Goal: Task Accomplishment & Management: Use online tool/utility

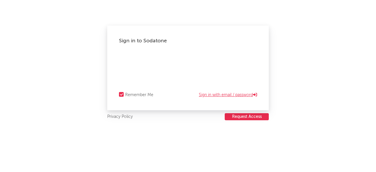
click at [217, 93] on link "Sign in with email / password" at bounding box center [228, 94] width 58 height 7
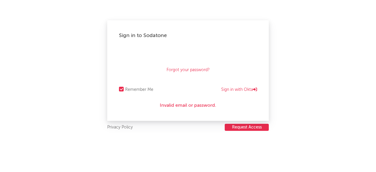
click at [97, 43] on div "Sign in to Sodatone Forgot your password? Remember Me Sign in with Okta Invalid…" at bounding box center [188, 86] width 376 height 172
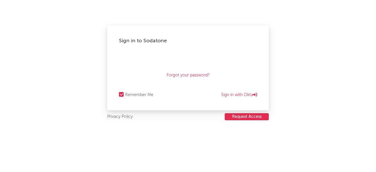
click at [249, 118] on button "Request Access" at bounding box center [247, 116] width 44 height 7
drag, startPoint x: 87, startPoint y: 50, endPoint x: 45, endPoint y: 26, distance: 48.6
click at [87, 50] on div "Sign in to Sodatone Forgot your password? Remember Me Sign in with Okta Privacy…" at bounding box center [188, 86] width 376 height 172
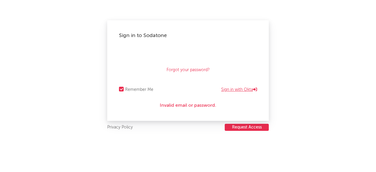
click at [235, 89] on link "Sign in with Okta" at bounding box center [239, 89] width 36 height 7
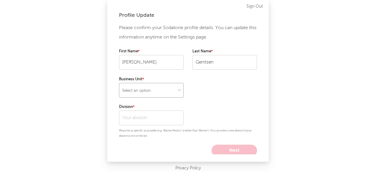
click at [167, 84] on select "Select an option" at bounding box center [151, 90] width 65 height 15
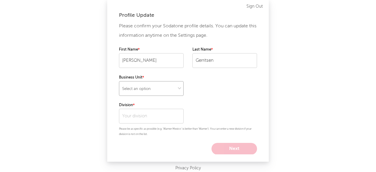
click at [170, 88] on select "Select an option" at bounding box center [151, 88] width 65 height 15
select select "warner_chappell"
click at [119, 81] on select "Select an option" at bounding box center [151, 88] width 65 height 15
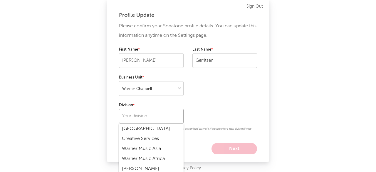
click at [150, 115] on input "text" at bounding box center [151, 116] width 65 height 15
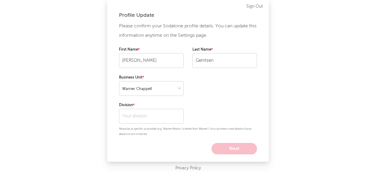
click at [143, 100] on div "Please confirm your Sodatone profile details. You can update this information a…" at bounding box center [188, 88] width 138 height 131
click at [128, 118] on input "text" at bounding box center [151, 116] width 65 height 15
click at [130, 98] on div "Please confirm your Sodatone profile details. You can update this information a…" at bounding box center [188, 88] width 138 height 131
click at [132, 111] on input "text" at bounding box center [151, 116] width 65 height 15
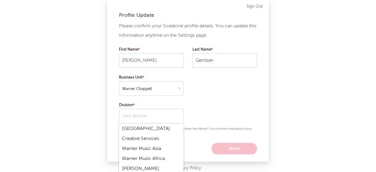
click at [134, 101] on div "Please confirm your Sodatone profile details. You can update this information a…" at bounding box center [188, 88] width 138 height 131
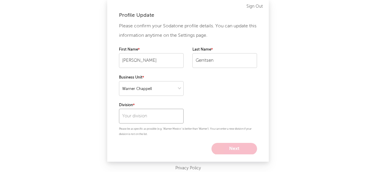
click at [137, 114] on input "text" at bounding box center [151, 116] width 65 height 15
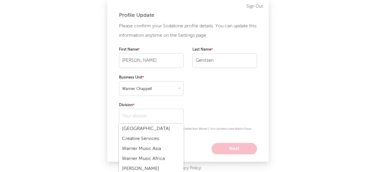
click at [138, 102] on label "Division" at bounding box center [151, 105] width 65 height 7
click at [136, 114] on input "text" at bounding box center [151, 116] width 65 height 15
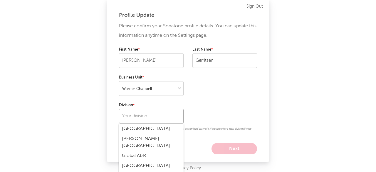
scroll to position [0, 0]
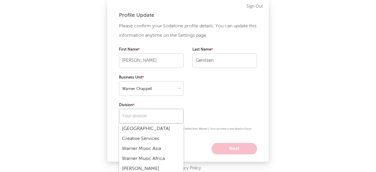
click at [150, 114] on input "text" at bounding box center [151, 116] width 65 height 15
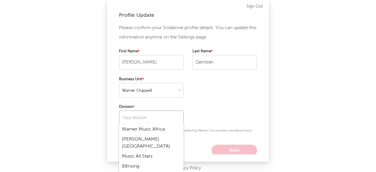
click at [147, 118] on input "text" at bounding box center [151, 117] width 65 height 15
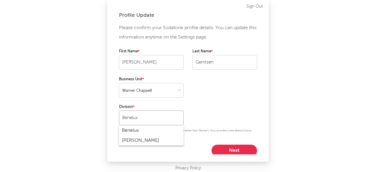
click at [143, 117] on input "Benelux" at bounding box center [151, 117] width 65 height 15
type input "Benelux"
click at [137, 132] on div "Benelux" at bounding box center [151, 130] width 65 height 10
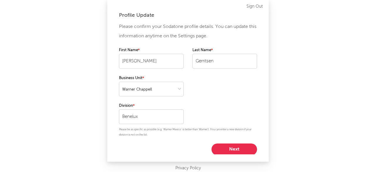
scroll to position [2, 0]
click at [228, 145] on button "Next" at bounding box center [235, 149] width 46 height 12
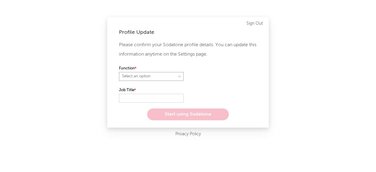
click at [137, 78] on select "Select an option" at bounding box center [151, 76] width 65 height 9
select select "other"
click at [119, 72] on select "Select an option" at bounding box center [151, 76] width 65 height 9
click at [133, 97] on input "text" at bounding box center [151, 98] width 65 height 9
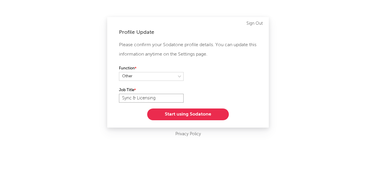
type input "Sync & Licensing"
click at [224, 82] on div "Function" at bounding box center [188, 76] width 138 height 22
click at [73, 85] on div "Profile Update Please confirm your Sodatone profile details. You can update thi…" at bounding box center [188, 86] width 376 height 172
click at [167, 77] on select at bounding box center [151, 76] width 65 height 9
click at [103, 71] on div "Profile Update Please confirm your Sodatone profile details. You can update thi…" at bounding box center [188, 86] width 376 height 172
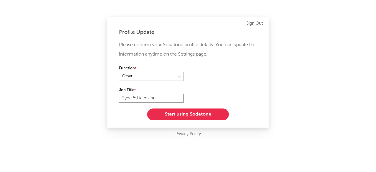
click at [178, 100] on input "Sync & Licensing" at bounding box center [151, 98] width 65 height 9
click at [227, 96] on div "Please confirm your Sodatone profile details. You can update this information a…" at bounding box center [188, 80] width 138 height 80
click at [189, 116] on button "Start using Sodatone" at bounding box center [188, 114] width 82 height 12
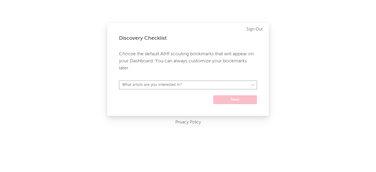
click at [157, 86] on select "What artists are you interested in? [GEOGRAPHIC_DATA] [GEOGRAPHIC_DATA] General…" at bounding box center [188, 85] width 138 height 9
select select "28"
click at [119, 81] on select "What artists are you interested in? [GEOGRAPHIC_DATA] [GEOGRAPHIC_DATA] General…" at bounding box center [188, 85] width 138 height 9
click at [236, 100] on button "Next" at bounding box center [235, 99] width 44 height 9
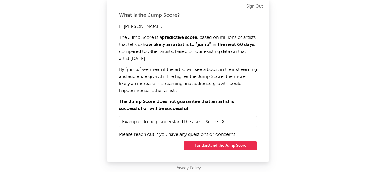
scroll to position [1, 0]
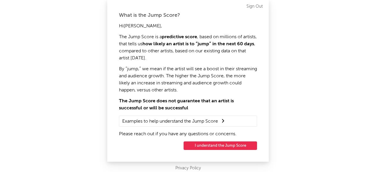
click at [219, 145] on button "I understand the Jump Score" at bounding box center [220, 145] width 73 height 9
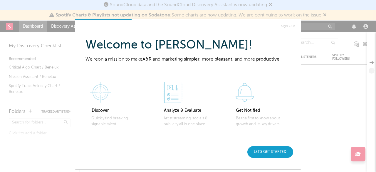
click at [277, 152] on div "Let's get started" at bounding box center [270, 152] width 46 height 12
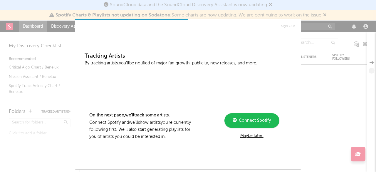
click at [257, 136] on div "Maybe later." at bounding box center [251, 135] width 79 height 7
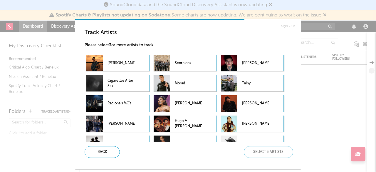
drag, startPoint x: 122, startPoint y: 43, endPoint x: 162, endPoint y: 43, distance: 39.7
click at [162, 43] on p "Please select 3 or more artists to track." at bounding box center [191, 45] width 212 height 7
drag, startPoint x: 184, startPoint y: 46, endPoint x: 230, endPoint y: 59, distance: 47.8
click at [184, 46] on p "Please select 3 or more artists to track." at bounding box center [191, 45] width 212 height 7
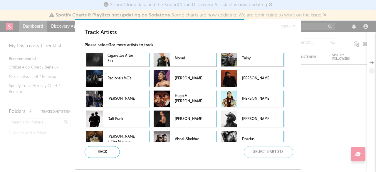
scroll to position [32, 0]
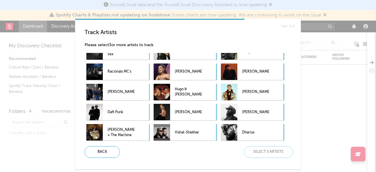
click at [165, 158] on div "Track Artists Please select 3 or more artists to track. [PERSON_NAME] Scorpions…" at bounding box center [190, 93] width 221 height 138
click at [289, 24] on link "Sign Out" at bounding box center [288, 26] width 14 height 7
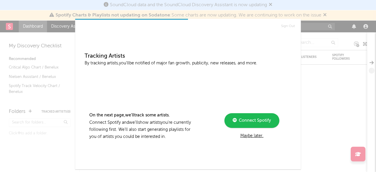
click at [249, 136] on div "Maybe later." at bounding box center [251, 135] width 79 height 7
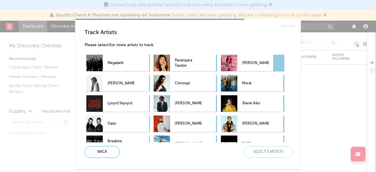
click at [258, 63] on p "Emilia" at bounding box center [255, 62] width 27 height 13
click at [254, 104] on p "Jhené Aiko" at bounding box center [255, 103] width 27 height 13
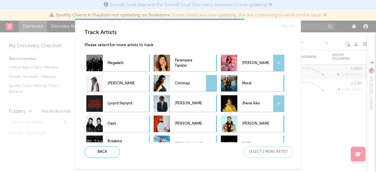
click at [189, 85] on p "Chinmayi" at bounding box center [188, 83] width 27 height 13
click at [273, 153] on div "Next" at bounding box center [268, 152] width 49 height 12
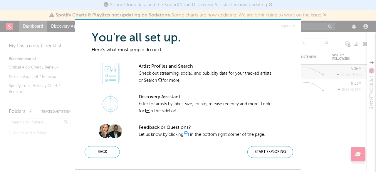
click at [261, 152] on div "Start Exploring" at bounding box center [270, 152] width 46 height 12
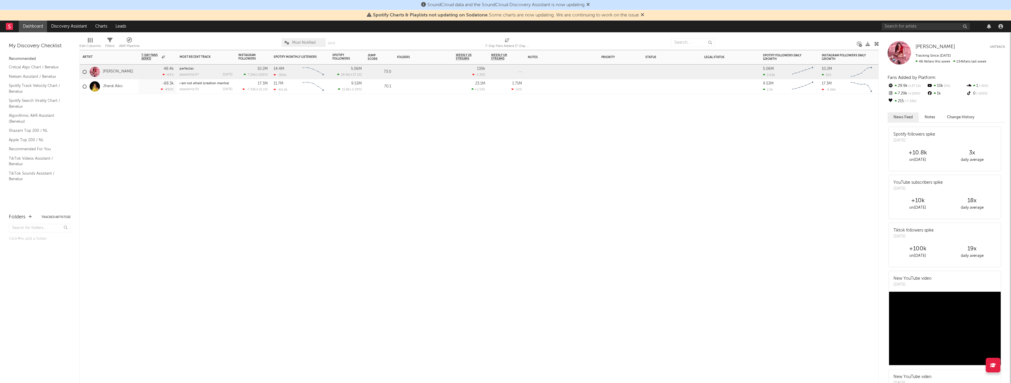
click at [376, 172] on div "Artist Notifications 7-Day Fans Added WoW % Change Most Recent Track Popularity…" at bounding box center [478, 216] width 799 height 333
